Goal: Information Seeking & Learning: Learn about a topic

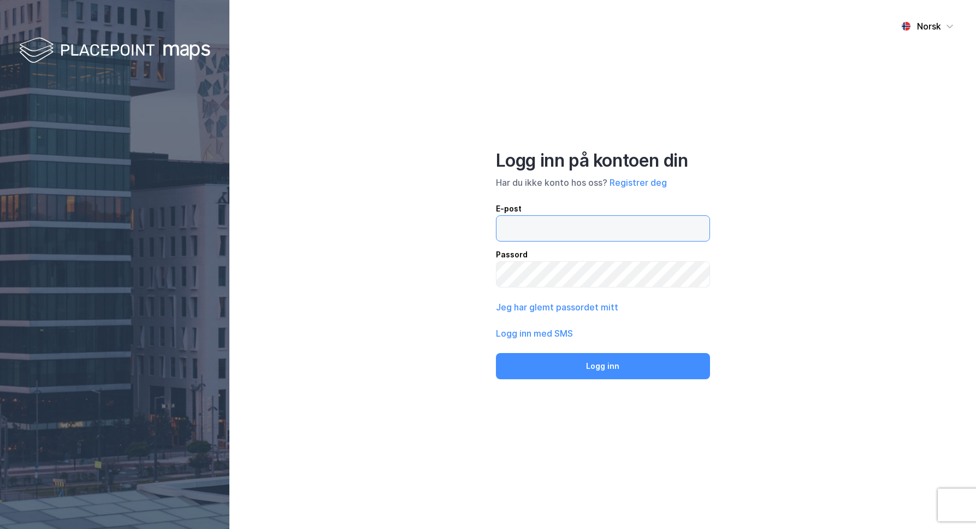
type input "[EMAIL_ADDRESS][DOMAIN_NAME]"
click at [635, 359] on button "Logg inn" at bounding box center [603, 366] width 214 height 26
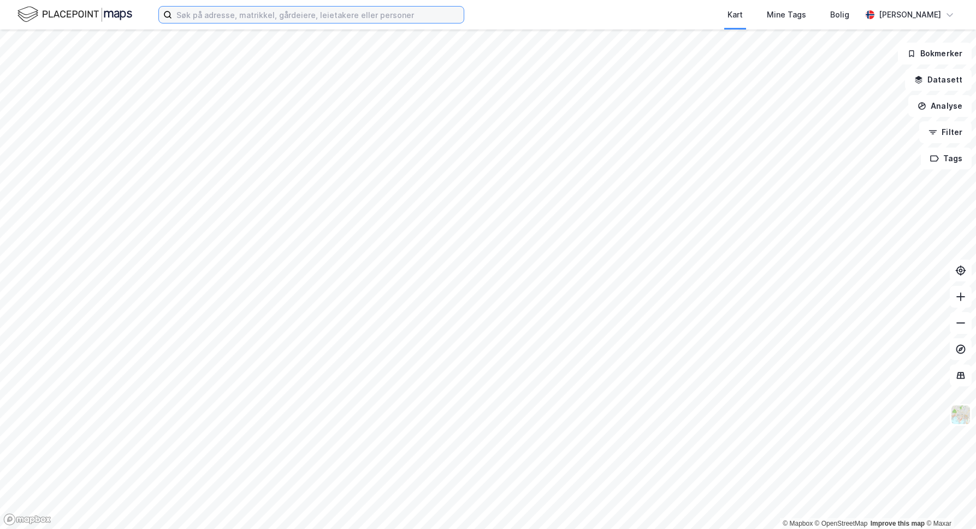
click at [205, 14] on input at bounding box center [318, 15] width 292 height 16
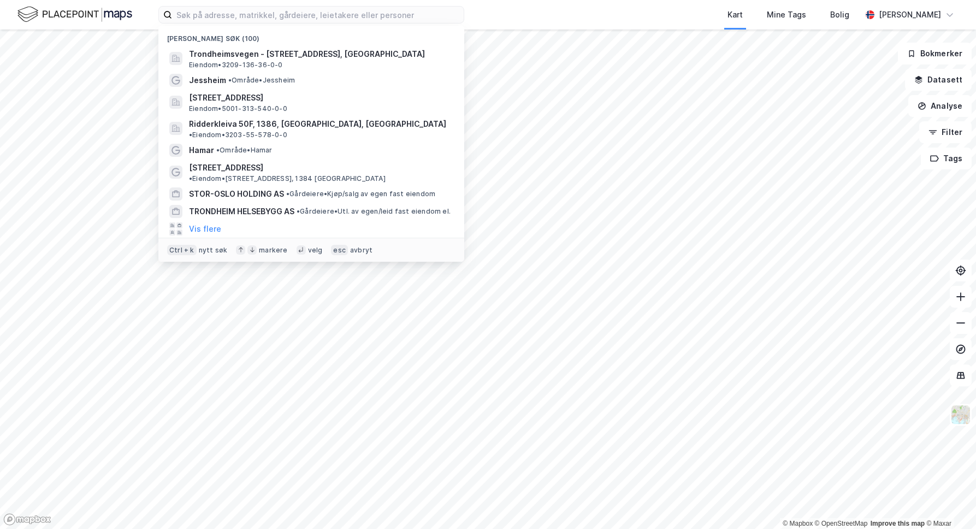
click at [258, 86] on div "[PERSON_NAME] • Område • [GEOGRAPHIC_DATA]" at bounding box center [321, 80] width 264 height 13
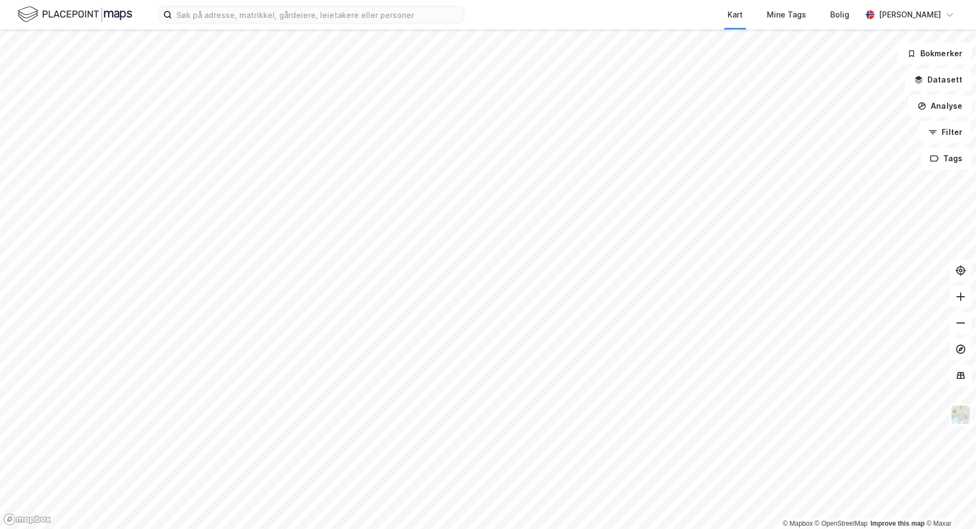
click at [959, 418] on img at bounding box center [960, 414] width 21 height 21
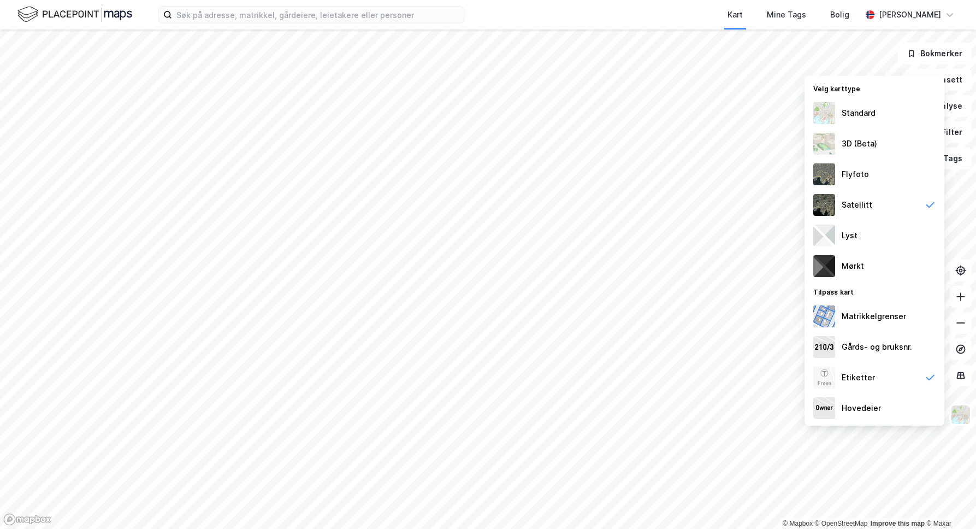
click at [879, 400] on div "Hovedeier" at bounding box center [874, 408] width 140 height 31
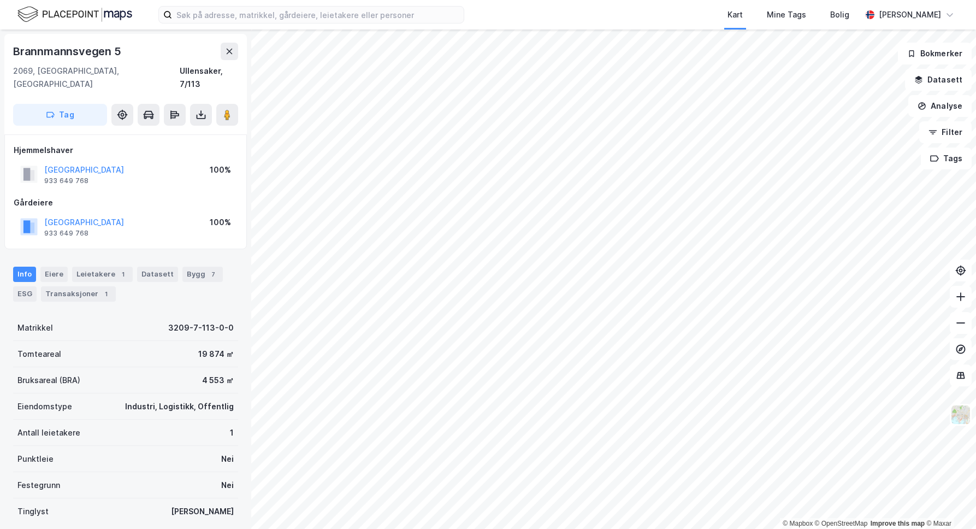
click at [100, 267] on div "Leietakere 1" at bounding box center [102, 273] width 61 height 15
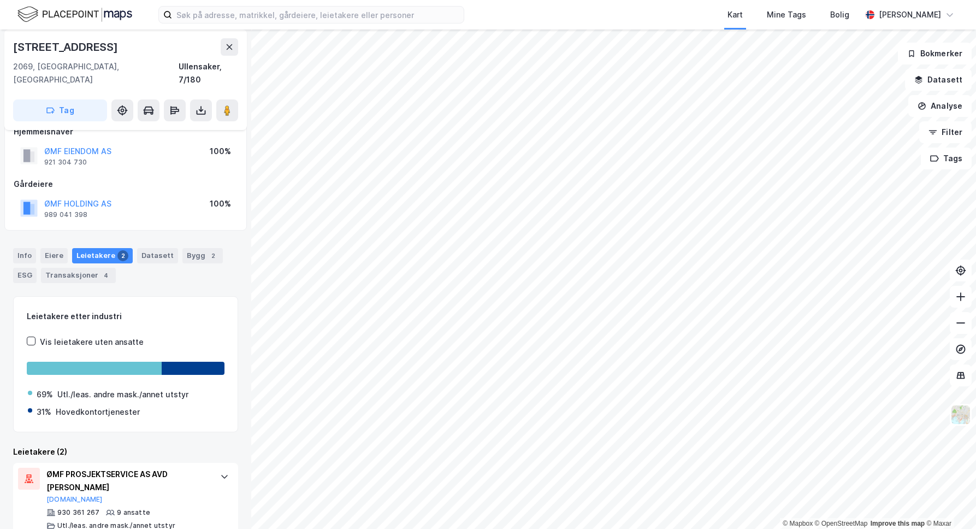
scroll to position [84, 0]
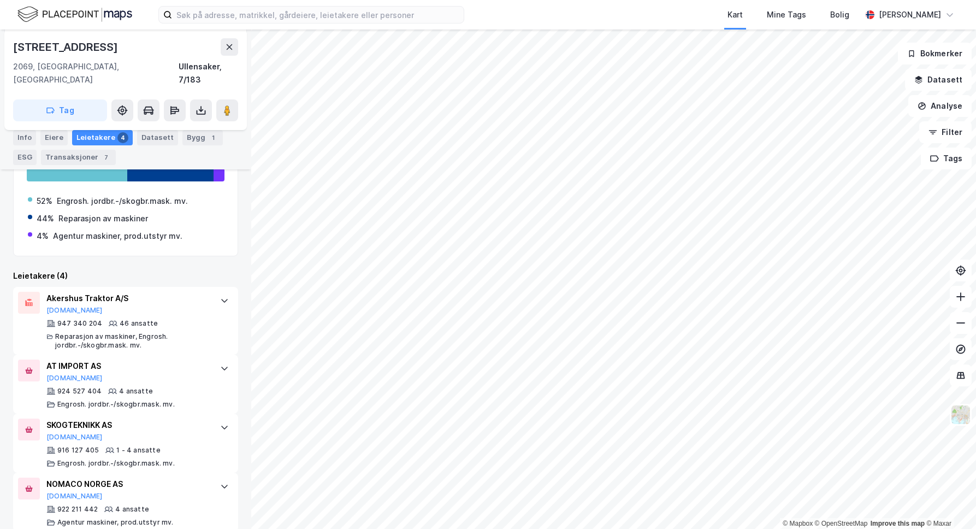
scroll to position [215, 0]
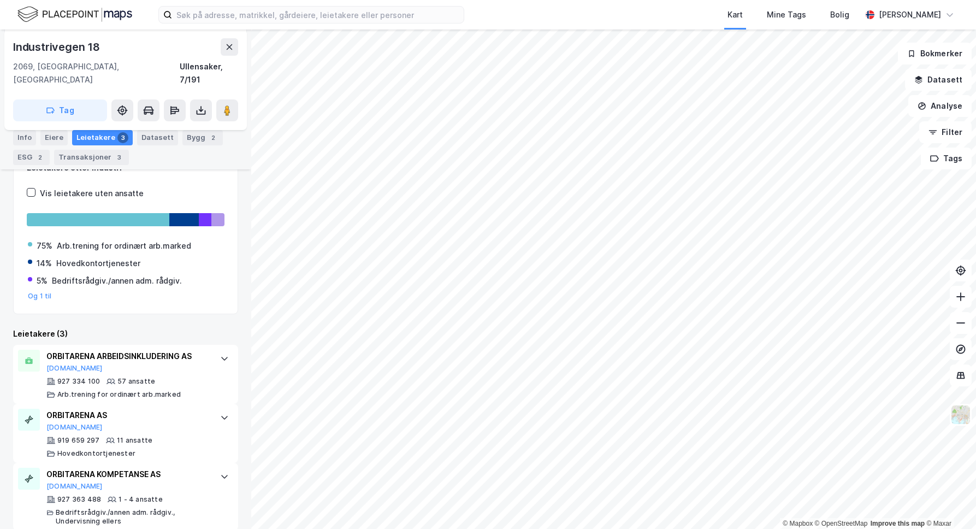
scroll to position [169, 0]
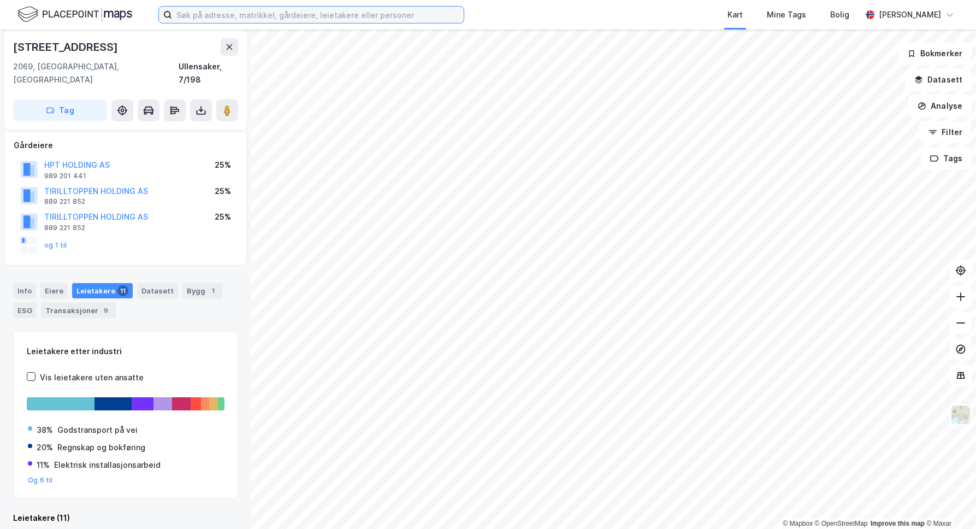
click at [343, 9] on input at bounding box center [318, 15] width 292 height 16
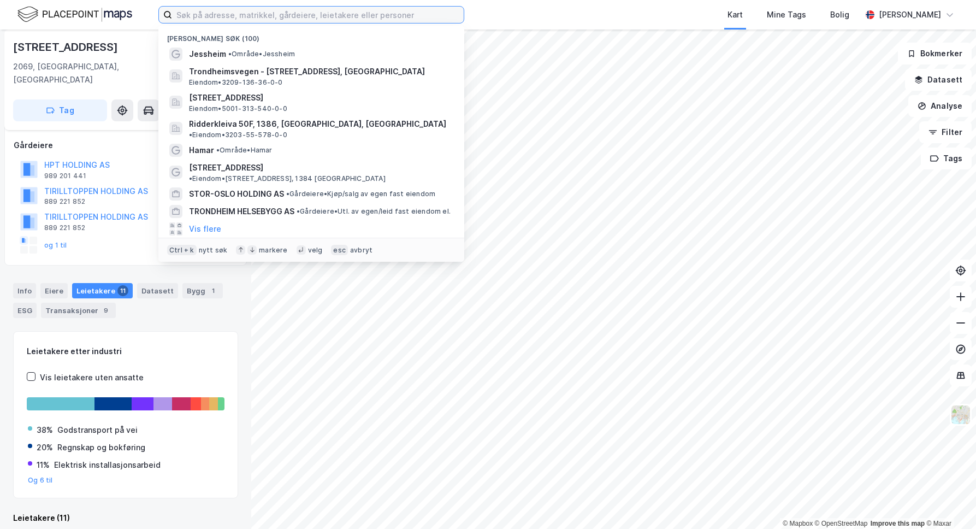
paste input "[STREET_ADDRESS]"
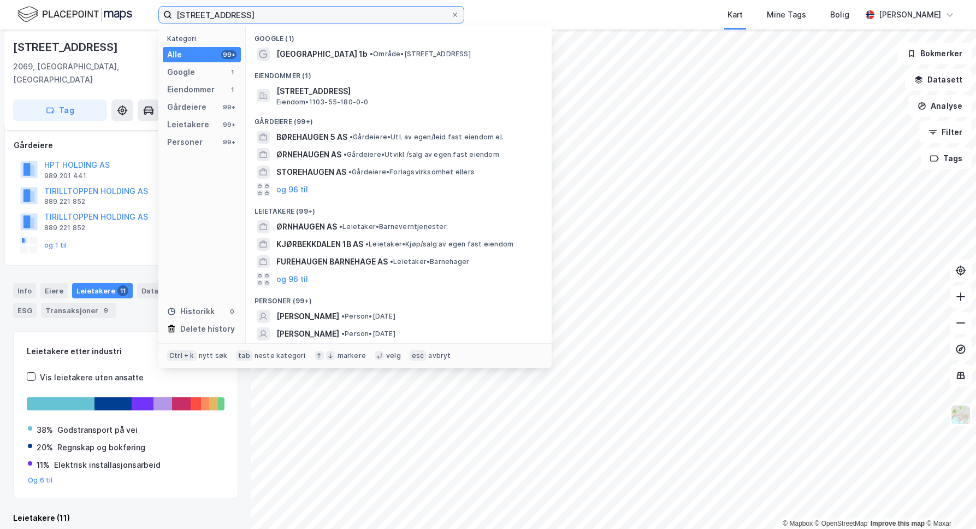
type input "[STREET_ADDRESS]"
click at [376, 91] on span "[STREET_ADDRESS]" at bounding box center [407, 91] width 262 height 13
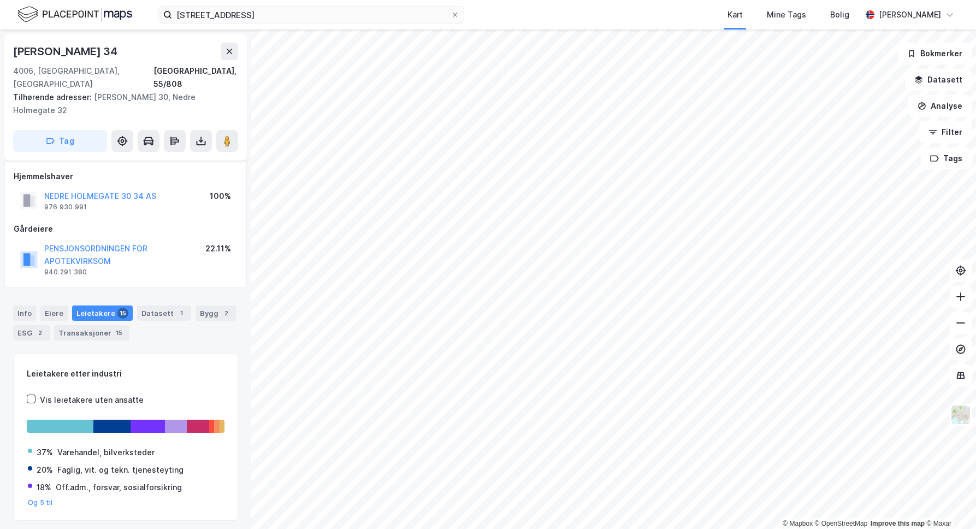
scroll to position [22, 0]
